Goal: Task Accomplishment & Management: Use online tool/utility

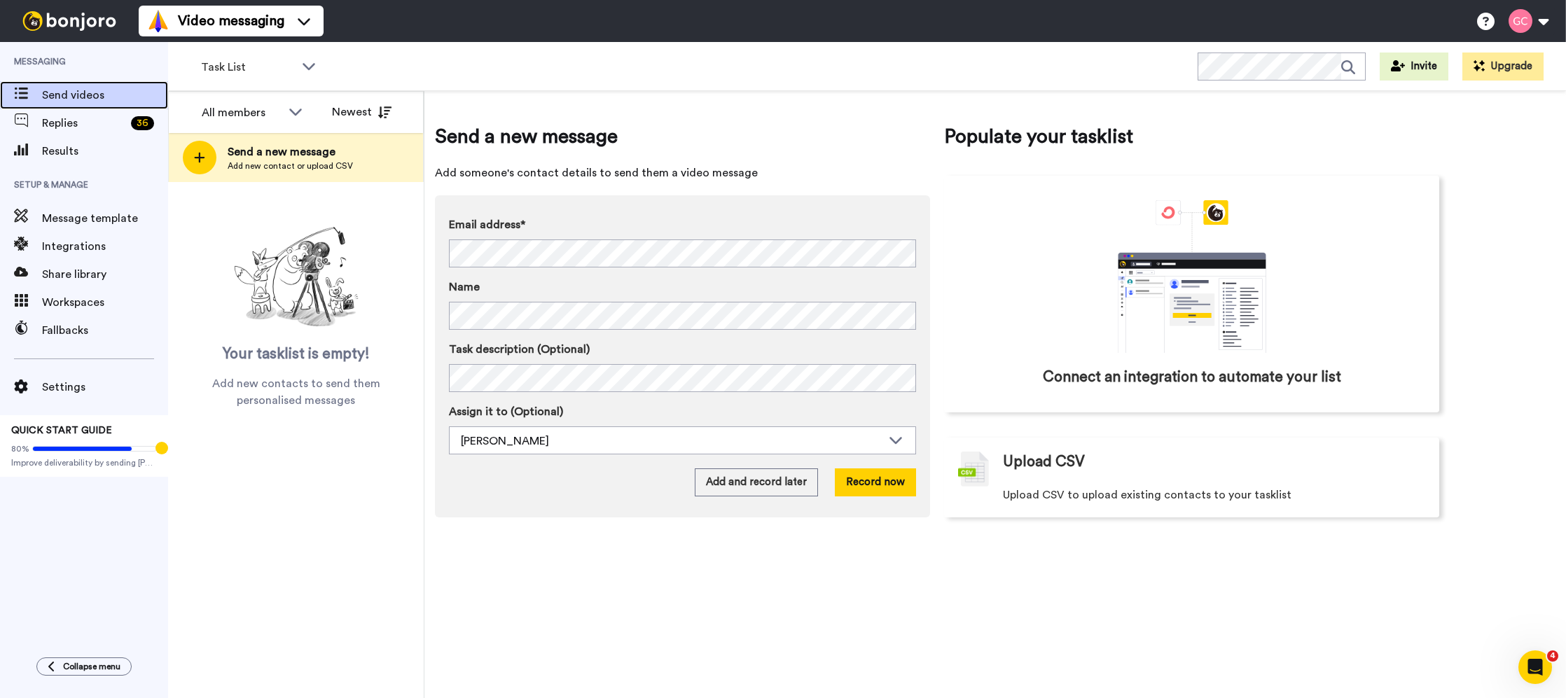
click at [103, 101] on span "Send videos" at bounding box center [105, 95] width 126 height 17
click at [103, 120] on span "Replies" at bounding box center [83, 123] width 83 height 17
